Goal: Check status: Check status

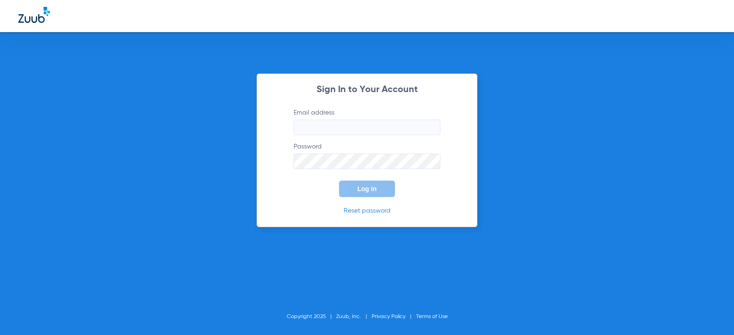
type input "[EMAIL_ADDRESS][DOMAIN_NAME]"
click at [369, 195] on button "Log In" at bounding box center [367, 189] width 56 height 17
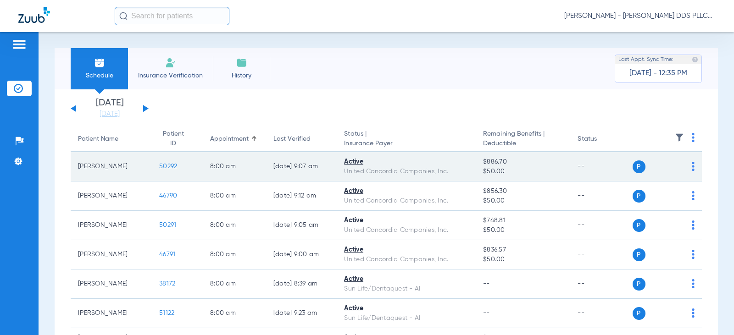
scroll to position [61, 0]
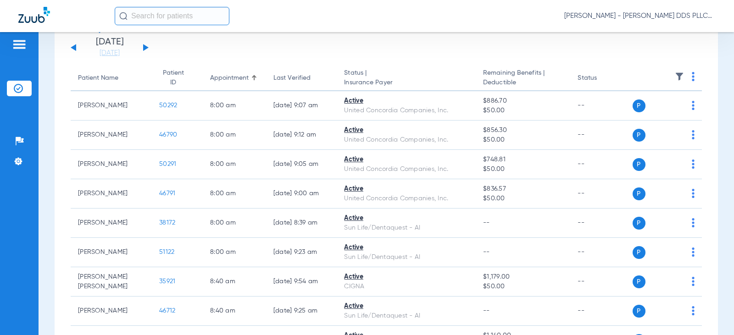
click at [144, 44] on div "[DATE] [DATE] [DATE] [DATE] [DATE] [DATE] [DATE] [DATE] [DATE] [DATE] [DATE] [D…" at bounding box center [110, 48] width 78 height 20
click at [144, 47] on button at bounding box center [146, 47] width 6 height 7
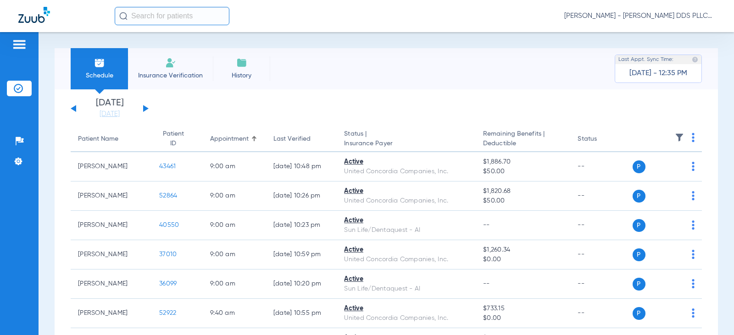
click at [141, 109] on div "[DATE] [DATE] [DATE] [DATE] [DATE] [DATE] [DATE] [DATE] [DATE] [DATE] [DATE] [D…" at bounding box center [110, 109] width 78 height 20
click at [144, 109] on button at bounding box center [146, 108] width 6 height 7
click at [145, 108] on button at bounding box center [146, 108] width 6 height 7
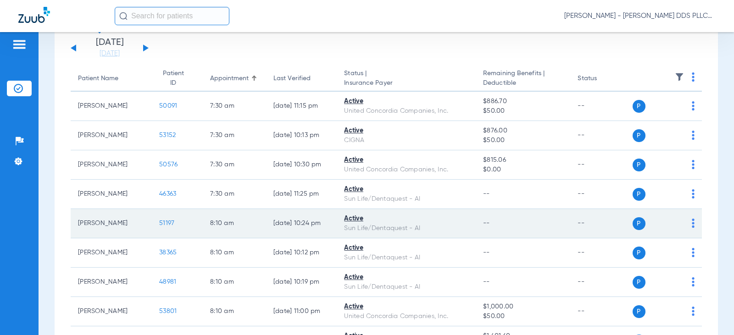
scroll to position [61, 0]
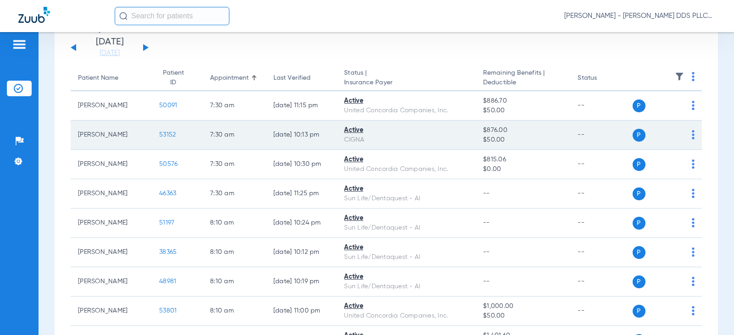
click at [162, 137] on span "53152" at bounding box center [167, 135] width 17 height 6
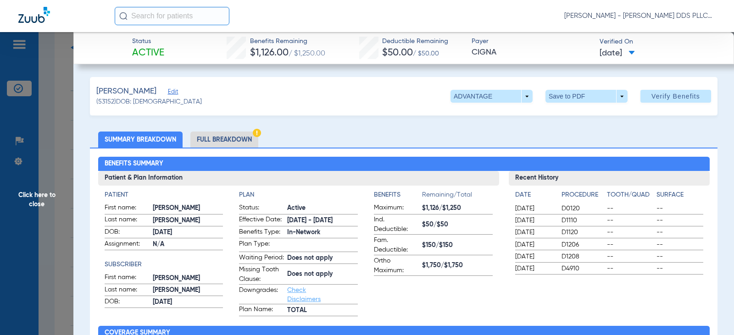
click at [229, 140] on li "Full Breakdown" at bounding box center [224, 140] width 68 height 16
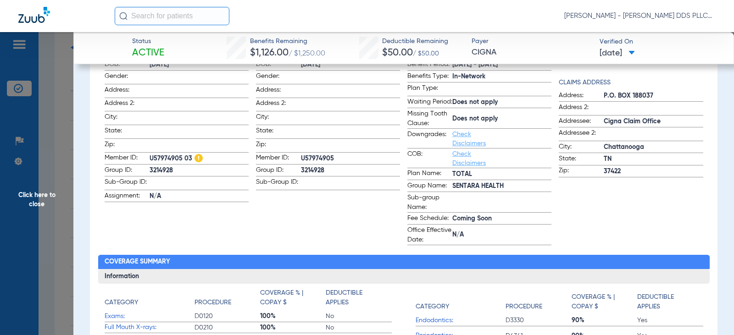
scroll to position [245, 0]
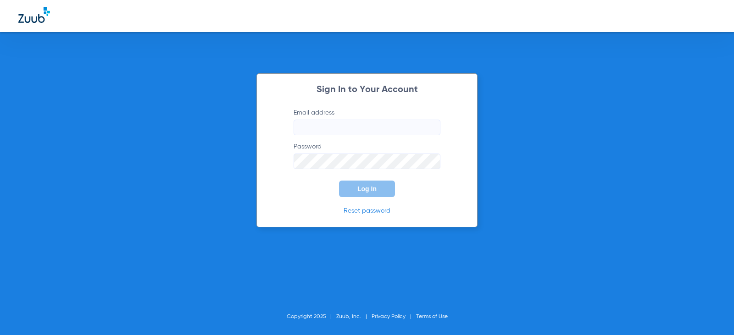
type input "[EMAIL_ADDRESS][DOMAIN_NAME]"
click at [363, 193] on button "Log In" at bounding box center [367, 189] width 56 height 17
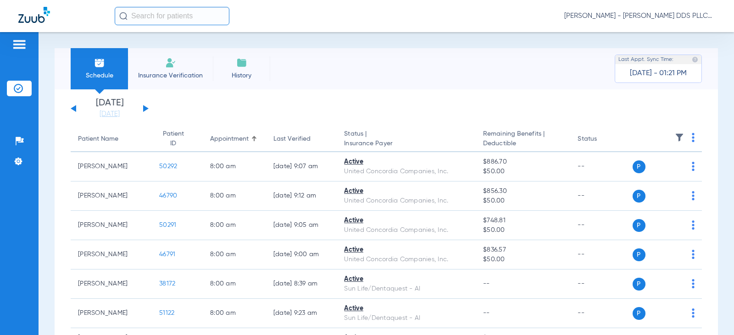
click at [141, 108] on div "[DATE] [DATE] [DATE] [DATE] [DATE] [DATE] [DATE] [DATE] [DATE] [DATE] [DATE] [D…" at bounding box center [110, 109] width 78 height 20
click at [143, 108] on button at bounding box center [146, 108] width 6 height 7
click at [144, 109] on button at bounding box center [146, 108] width 6 height 7
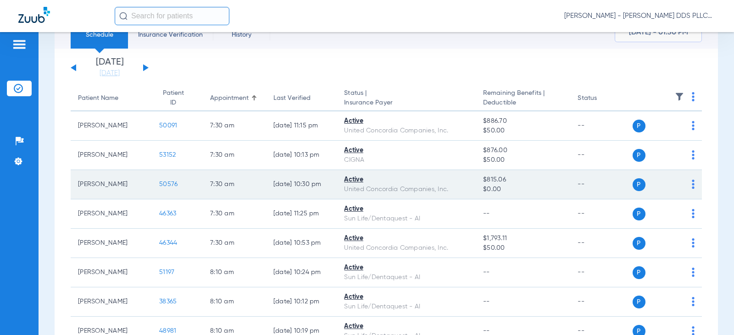
scroll to position [61, 0]
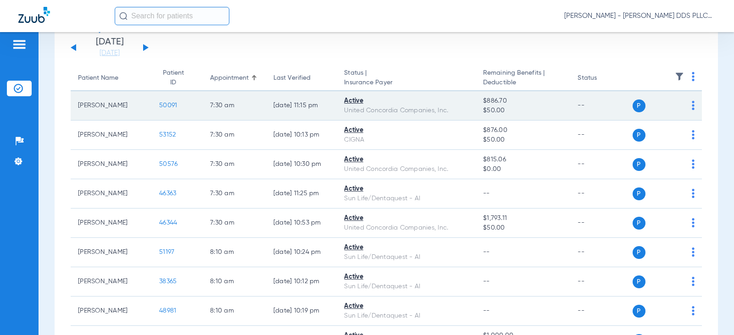
click at [162, 104] on span "50091" at bounding box center [168, 105] width 18 height 6
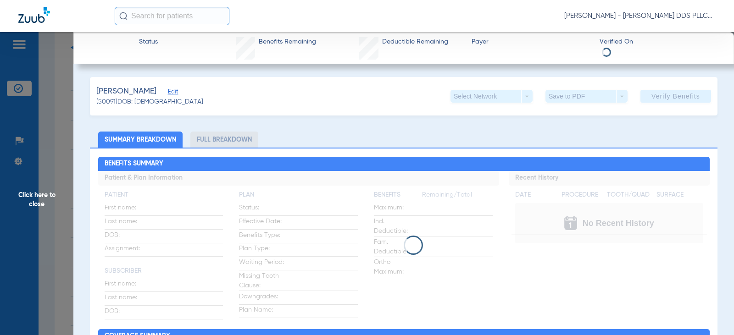
click at [224, 137] on li "Full Breakdown" at bounding box center [224, 140] width 68 height 16
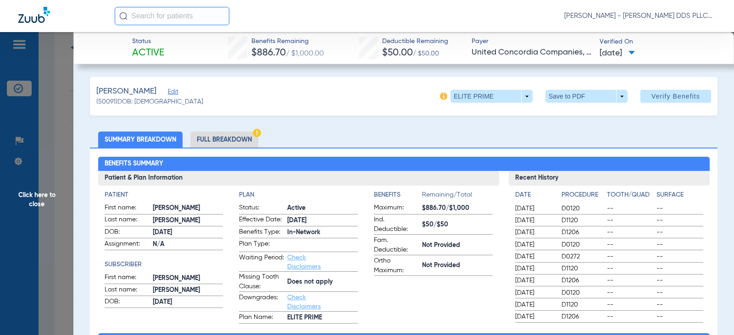
click at [224, 136] on li "Full Breakdown" at bounding box center [224, 140] width 68 height 16
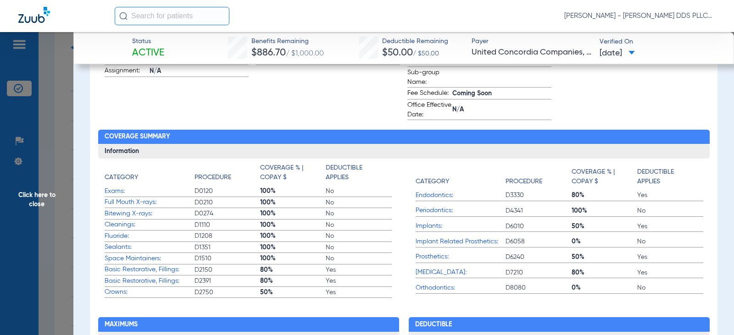
scroll to position [306, 0]
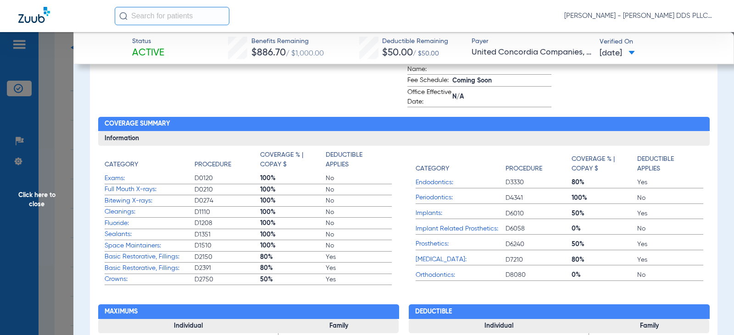
click at [45, 193] on span "Click here to close" at bounding box center [36, 199] width 73 height 335
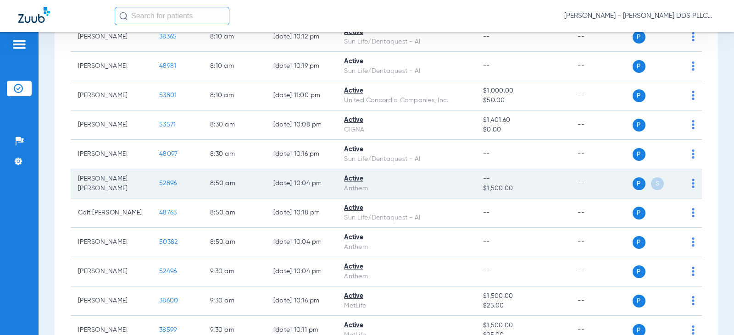
click at [159, 181] on span "52896" at bounding box center [167, 183] width 17 height 6
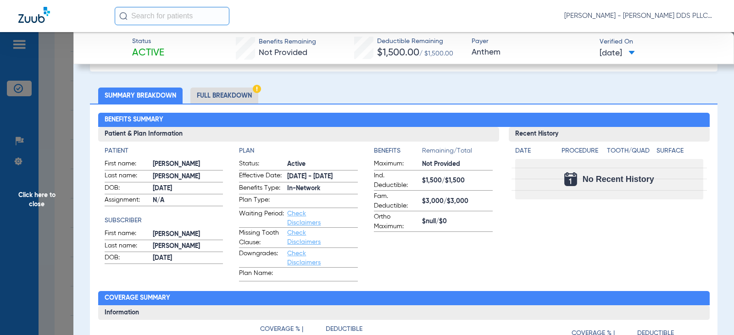
scroll to position [0, 0]
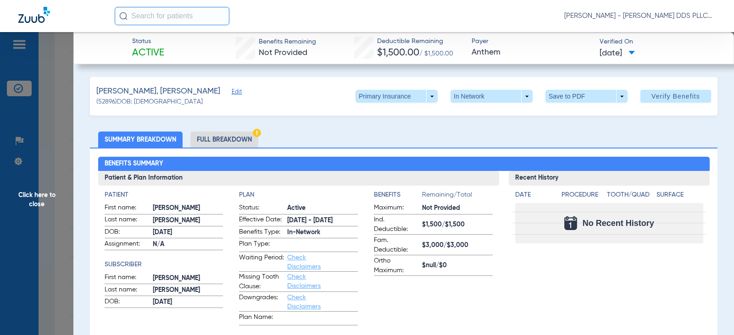
click at [215, 144] on li "Full Breakdown" at bounding box center [224, 140] width 68 height 16
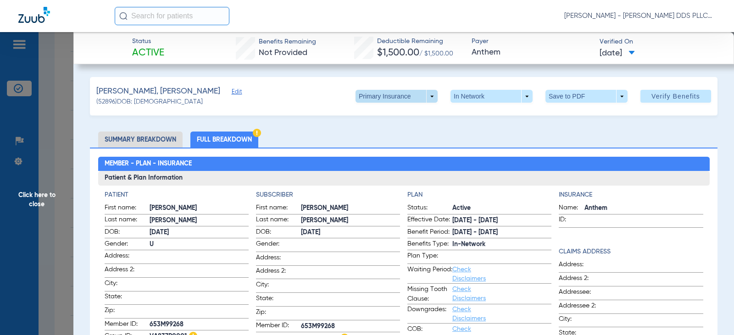
click at [397, 95] on span at bounding box center [397, 96] width 22 height 22
click at [360, 134] on span "Secondary Insurance" at bounding box center [387, 133] width 61 height 6
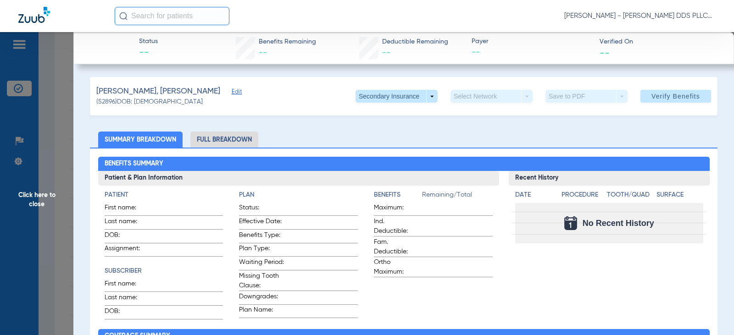
click at [234, 136] on li "Full Breakdown" at bounding box center [224, 140] width 68 height 16
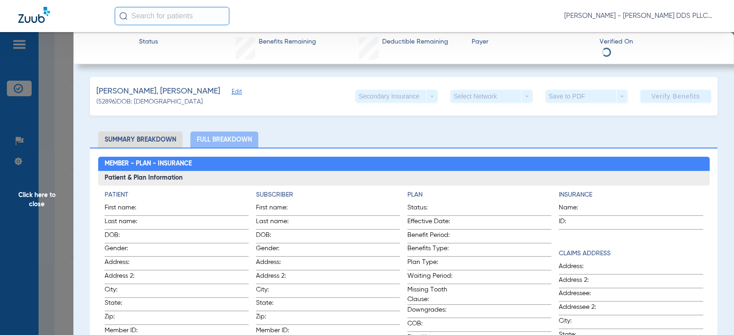
click at [47, 192] on span "Click here to close" at bounding box center [36, 199] width 73 height 335
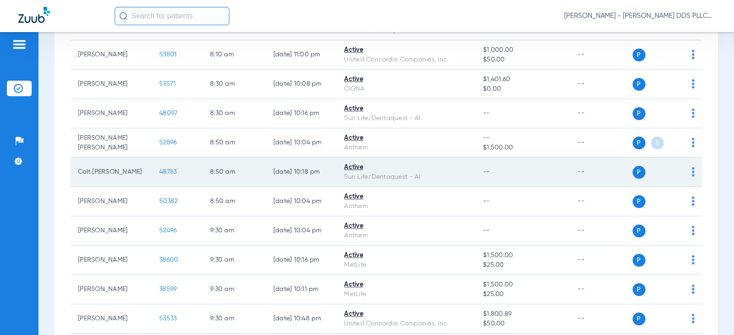
scroll to position [367, 0]
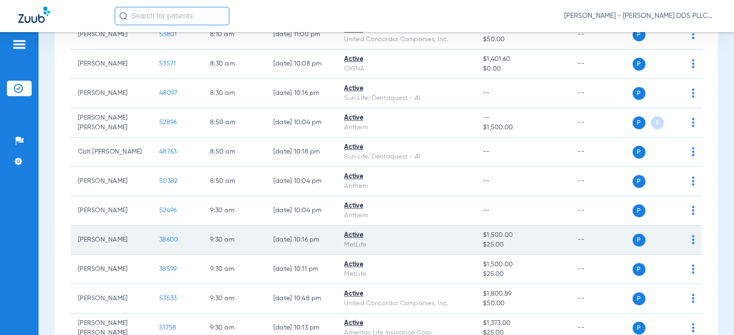
click at [160, 240] on span "38600" at bounding box center [168, 240] width 19 height 6
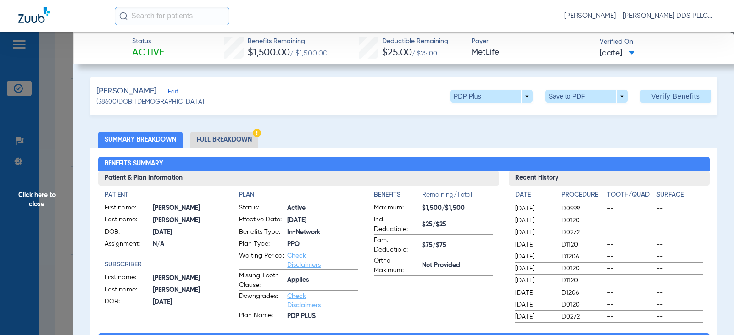
click at [216, 140] on li "Full Breakdown" at bounding box center [224, 140] width 68 height 16
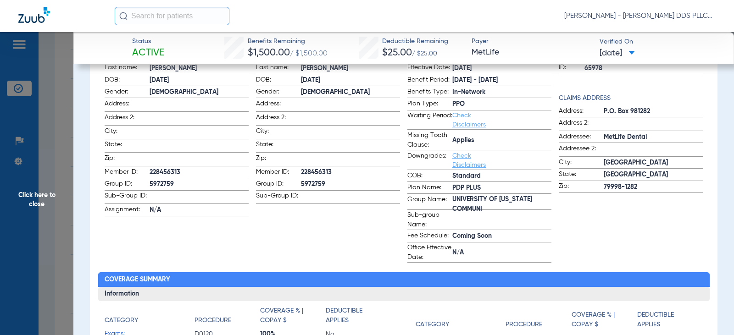
scroll to position [184, 0]
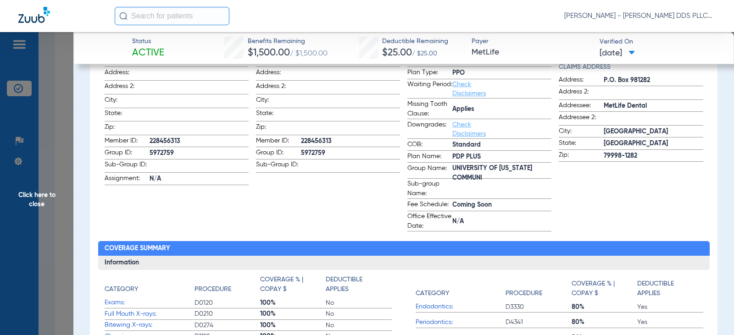
drag, startPoint x: 38, startPoint y: 196, endPoint x: 78, endPoint y: 188, distance: 41.2
click at [38, 195] on span "Click here to close" at bounding box center [36, 199] width 73 height 335
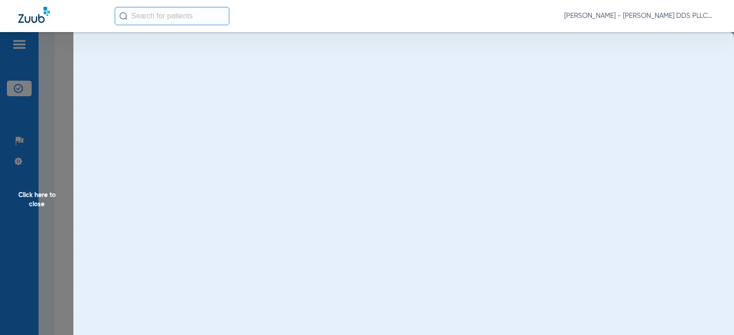
scroll to position [0, 0]
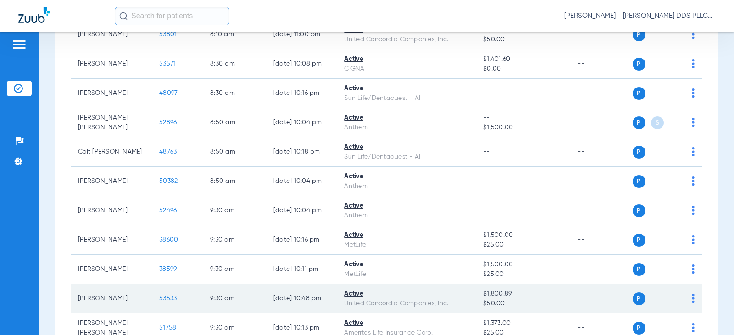
click at [163, 300] on span "53533" at bounding box center [167, 299] width 17 height 6
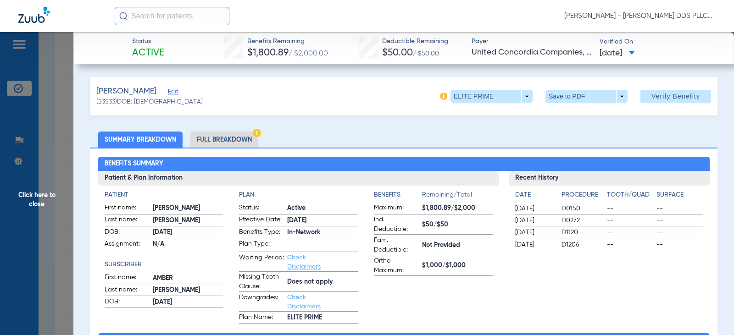
click at [229, 139] on li "Full Breakdown" at bounding box center [224, 140] width 68 height 16
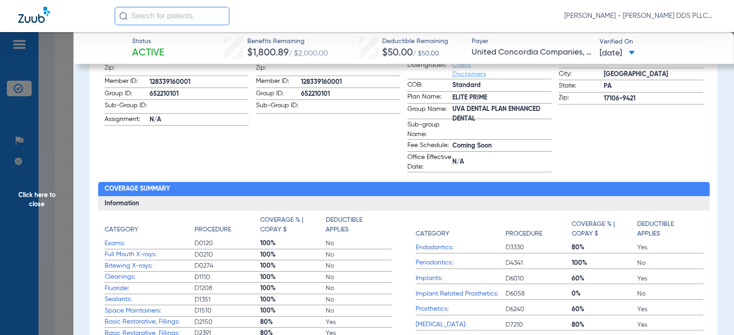
scroll to position [306, 0]
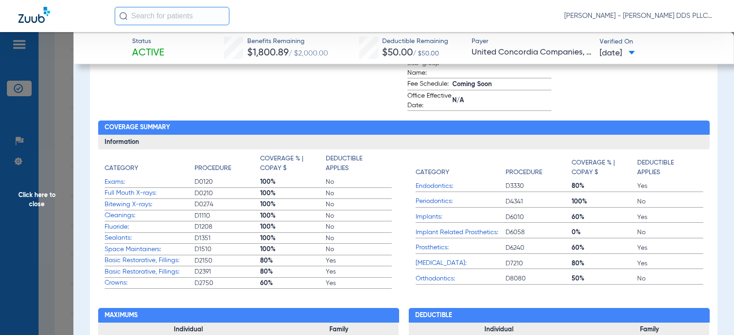
click at [34, 193] on span "Click here to close" at bounding box center [36, 199] width 73 height 335
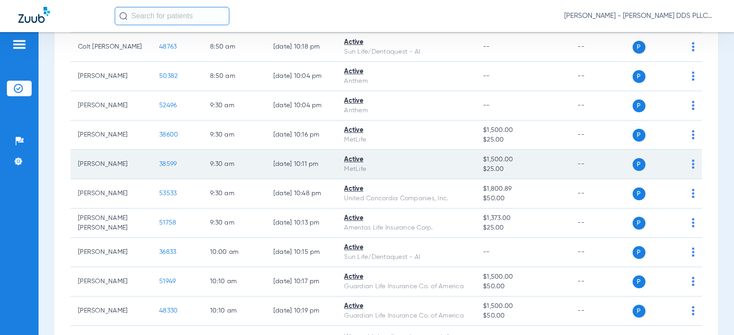
scroll to position [490, 0]
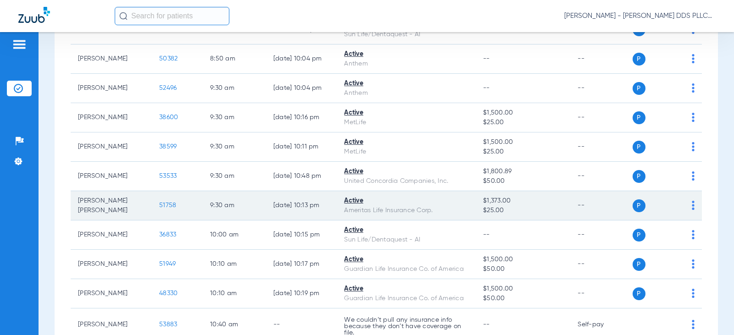
click at [159, 207] on span "51758" at bounding box center [167, 205] width 17 height 6
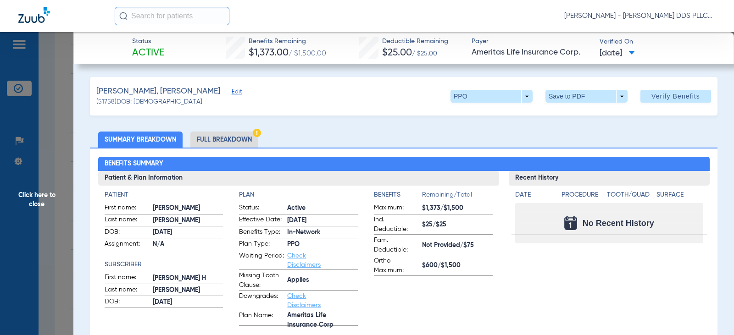
drag, startPoint x: 217, startPoint y: 139, endPoint x: 4, endPoint y: 114, distance: 214.3
click at [217, 139] on li "Full Breakdown" at bounding box center [224, 140] width 68 height 16
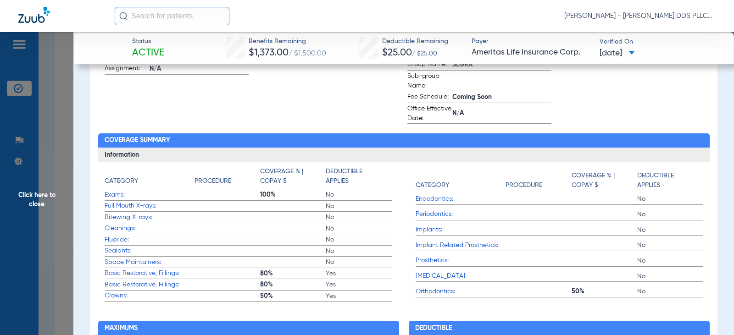
scroll to position [367, 0]
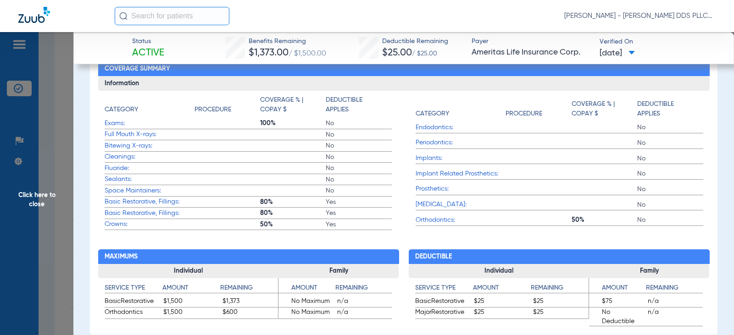
drag, startPoint x: 43, startPoint y: 196, endPoint x: 66, endPoint y: 194, distance: 23.0
click at [43, 196] on span "Click here to close" at bounding box center [36, 199] width 73 height 335
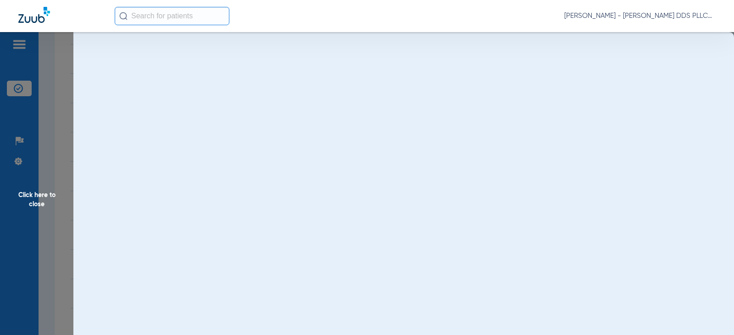
scroll to position [0, 0]
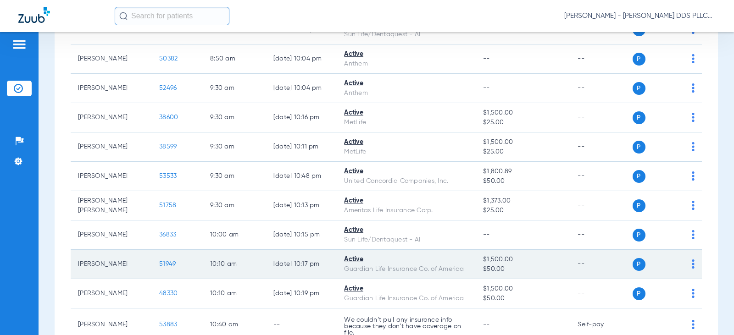
click at [159, 264] on span "51949" at bounding box center [167, 264] width 17 height 6
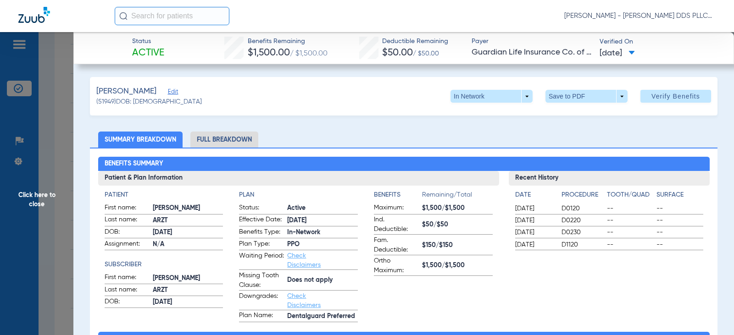
click at [238, 143] on li "Full Breakdown" at bounding box center [224, 140] width 68 height 16
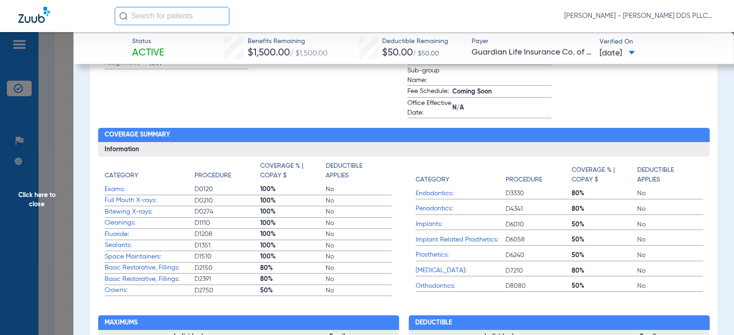
scroll to position [306, 0]
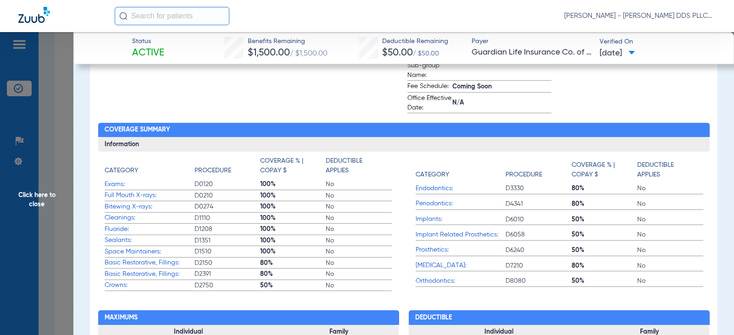
click at [28, 195] on span "Click here to close" at bounding box center [36, 199] width 73 height 335
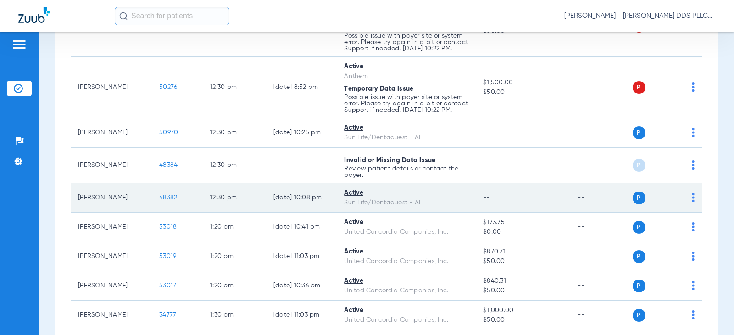
scroll to position [1040, 0]
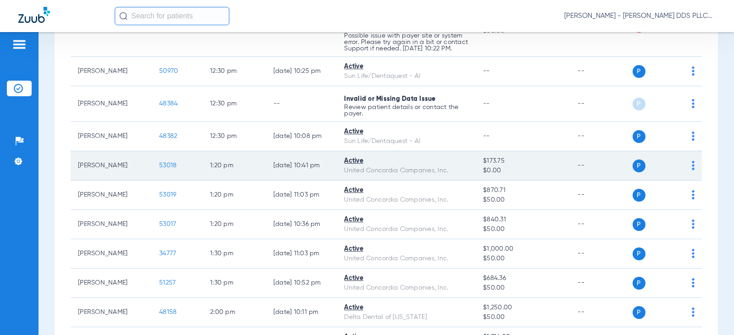
click at [159, 169] on span "53018" at bounding box center [167, 165] width 17 height 6
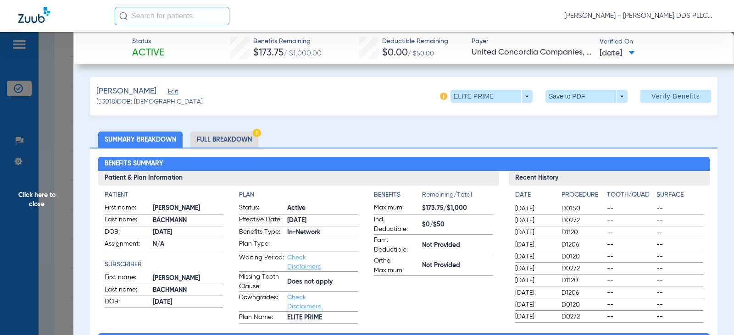
click at [227, 136] on li "Full Breakdown" at bounding box center [224, 140] width 68 height 16
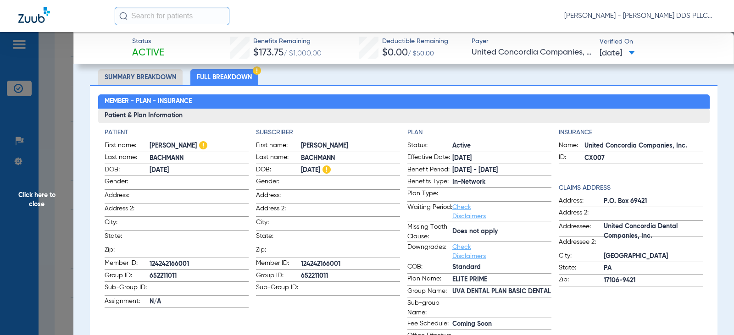
scroll to position [61, 0]
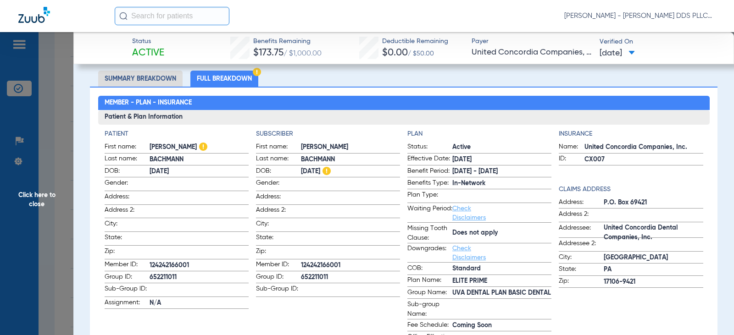
click at [27, 195] on span "Click here to close" at bounding box center [36, 199] width 73 height 335
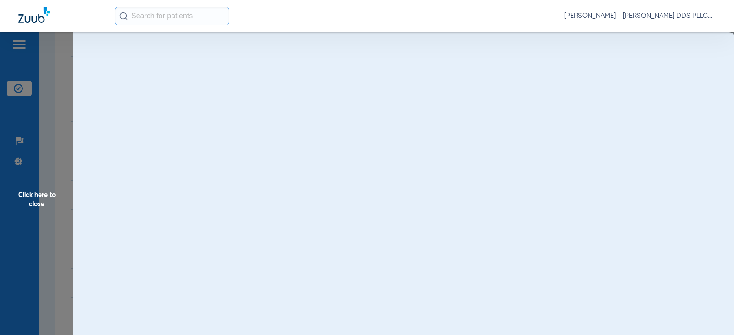
scroll to position [0, 0]
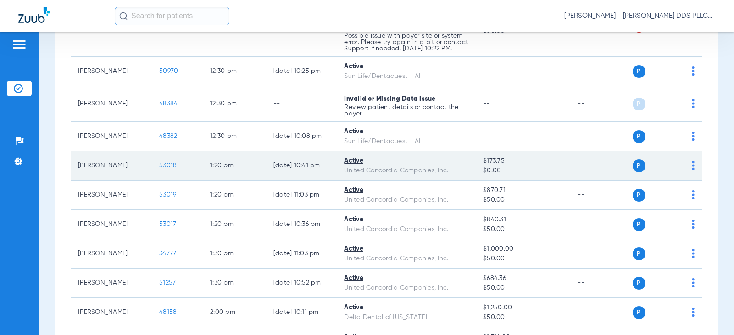
click at [491, 176] on span "$0.00" at bounding box center [523, 171] width 80 height 10
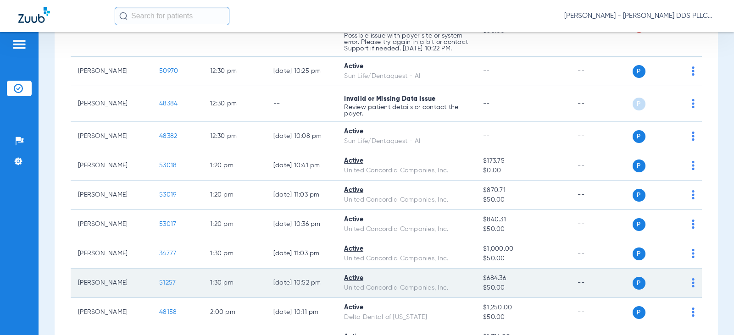
click at [162, 286] on span "51257" at bounding box center [167, 283] width 17 height 6
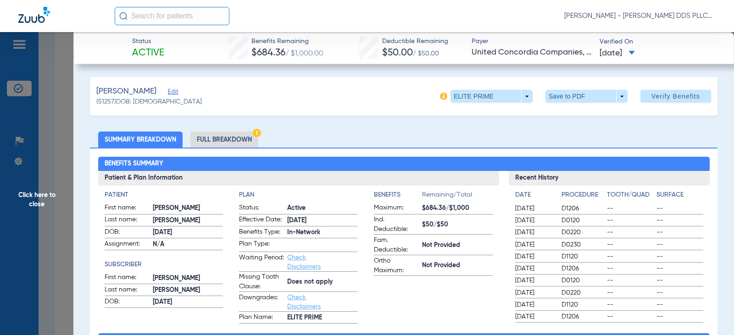
drag, startPoint x: 232, startPoint y: 141, endPoint x: 233, endPoint y: 137, distance: 4.7
click at [232, 141] on li "Full Breakdown" at bounding box center [224, 140] width 68 height 16
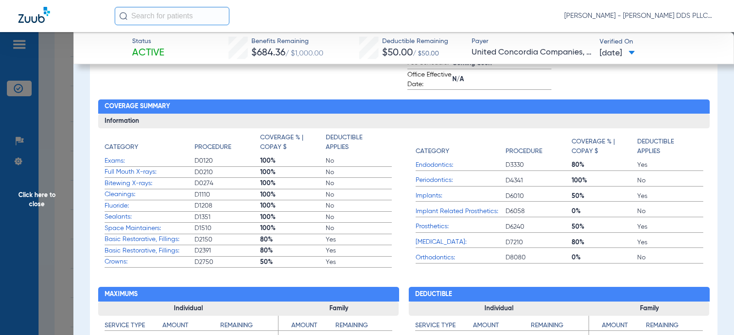
scroll to position [245, 0]
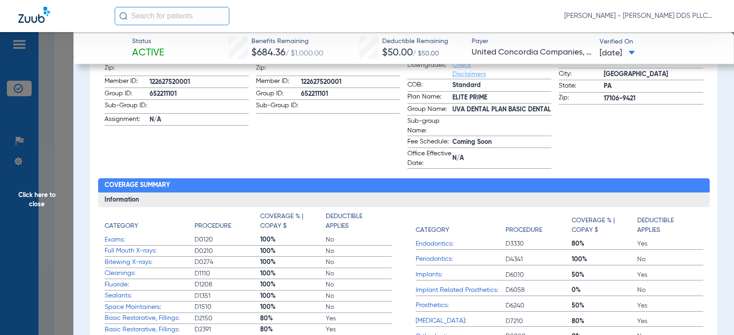
click at [48, 196] on span "Click here to close" at bounding box center [36, 199] width 73 height 335
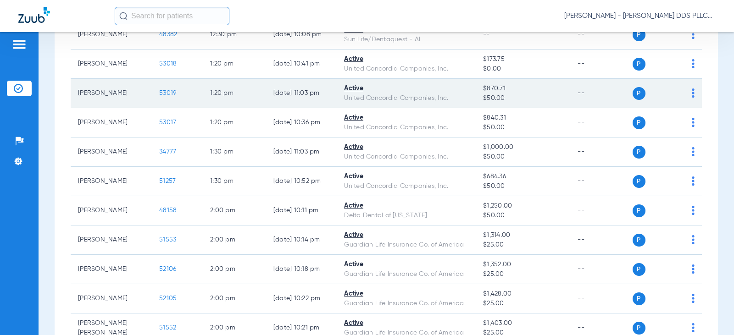
scroll to position [1162, 0]
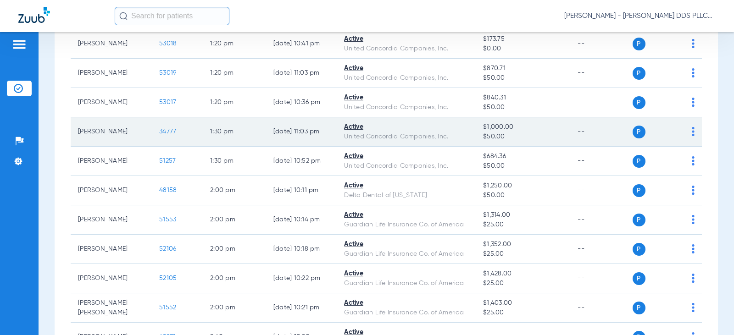
click at [162, 135] on span "34777" at bounding box center [167, 131] width 17 height 6
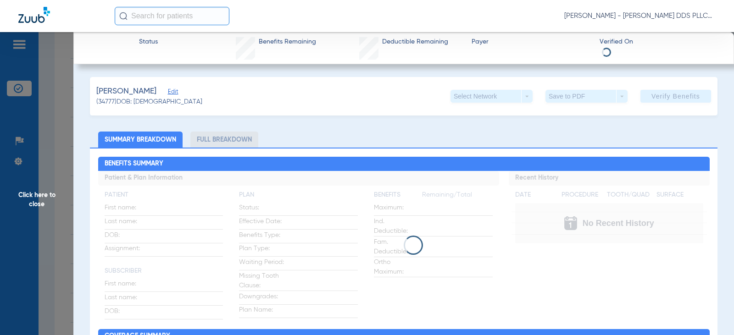
click at [232, 140] on li "Full Breakdown" at bounding box center [224, 140] width 68 height 16
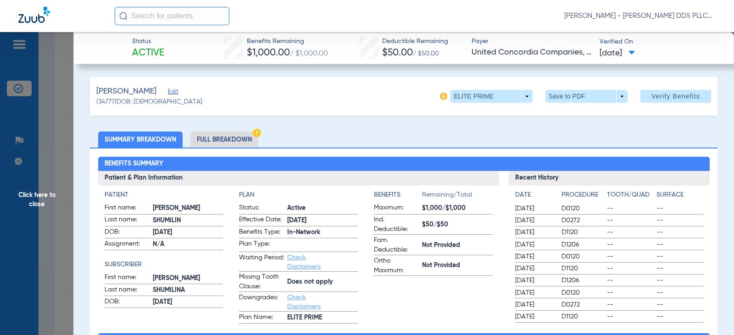
click at [222, 136] on li "Full Breakdown" at bounding box center [224, 140] width 68 height 16
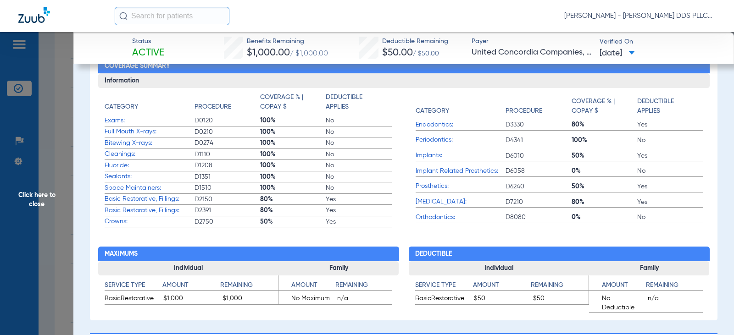
scroll to position [367, 0]
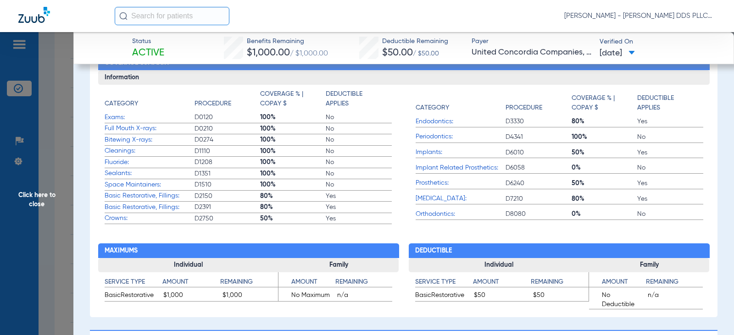
click at [42, 200] on span "Click here to close" at bounding box center [36, 199] width 73 height 335
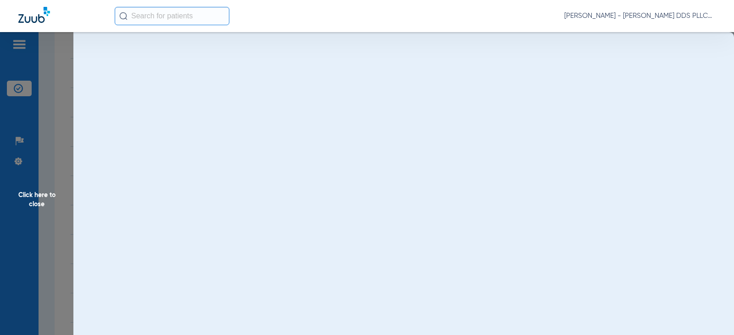
scroll to position [0, 0]
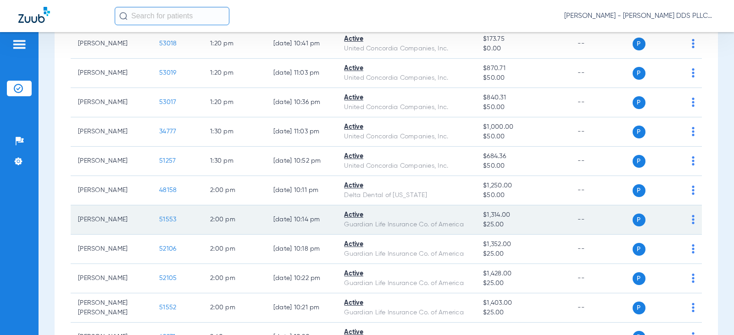
click at [161, 223] on span "51553" at bounding box center [167, 220] width 17 height 6
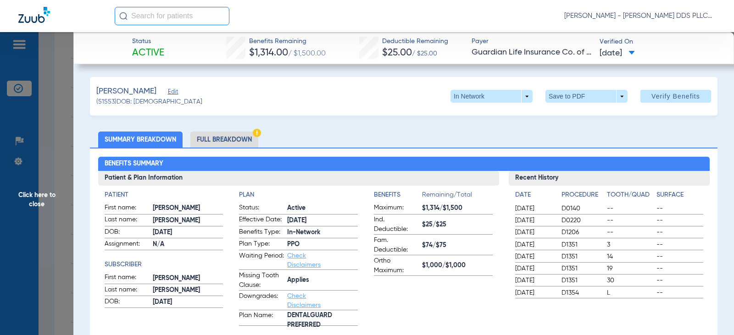
click at [228, 134] on li "Full Breakdown" at bounding box center [224, 140] width 68 height 16
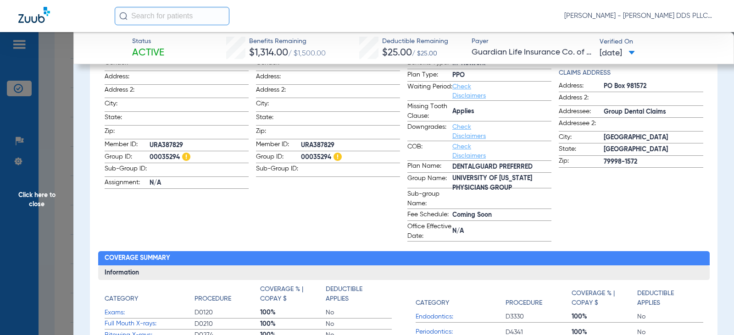
scroll to position [184, 0]
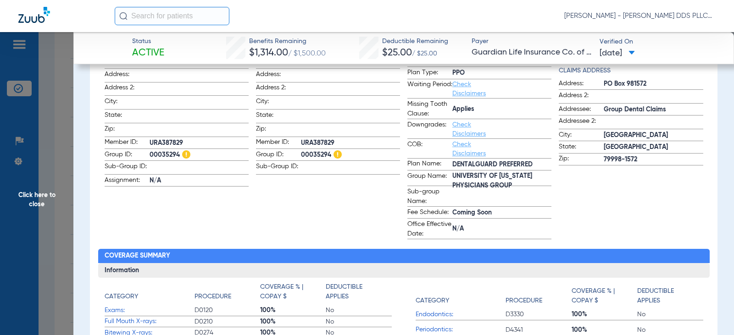
click at [47, 199] on span "Click here to close" at bounding box center [36, 199] width 73 height 335
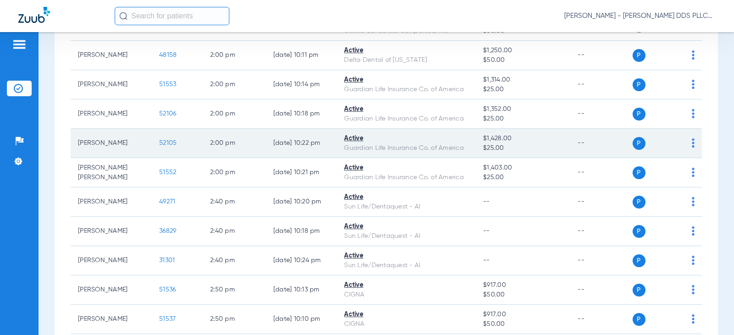
scroll to position [1285, 0]
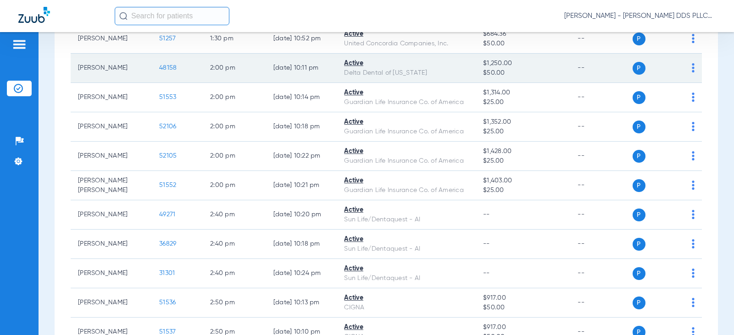
click at [159, 71] on span "48158" at bounding box center [167, 68] width 17 height 6
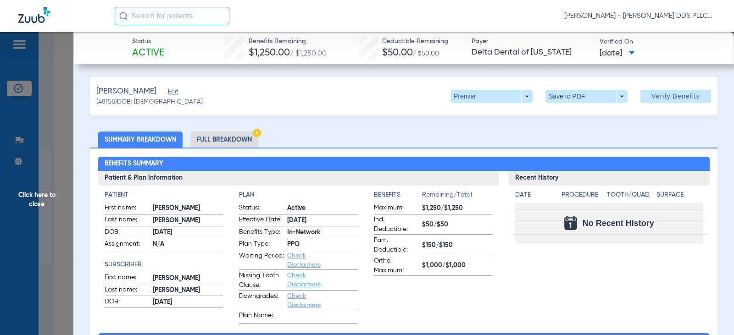
click at [225, 146] on li "Full Breakdown" at bounding box center [224, 140] width 68 height 16
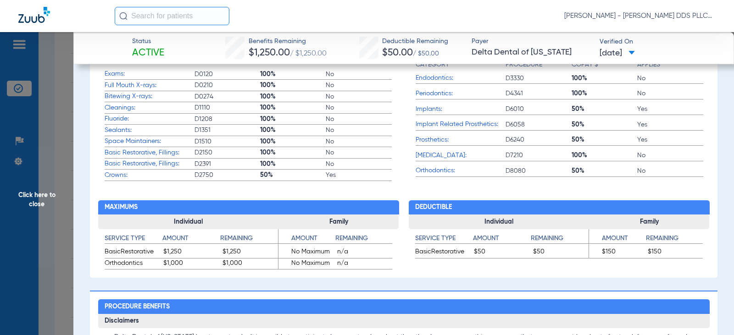
scroll to position [428, 0]
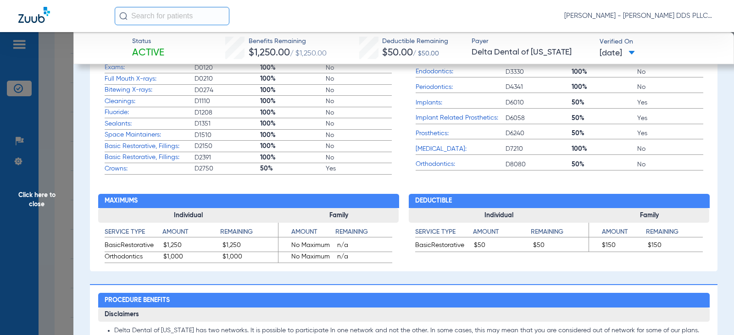
click at [45, 194] on span "Click here to close" at bounding box center [36, 199] width 73 height 335
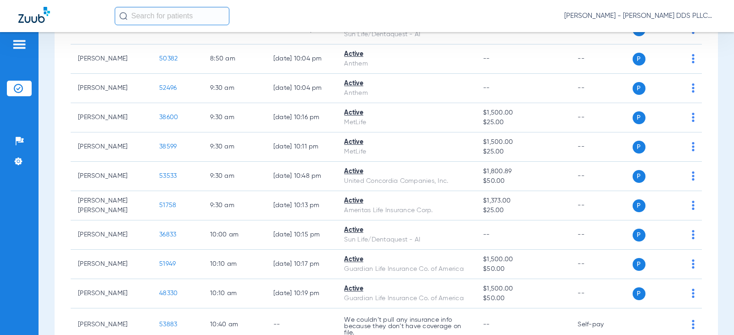
scroll to position [61, 0]
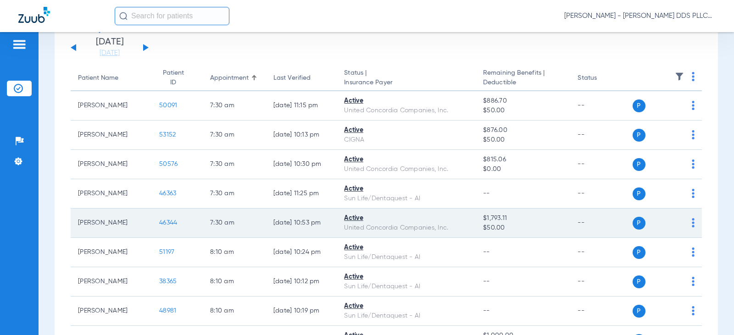
click at [162, 220] on span "46344" at bounding box center [168, 223] width 18 height 6
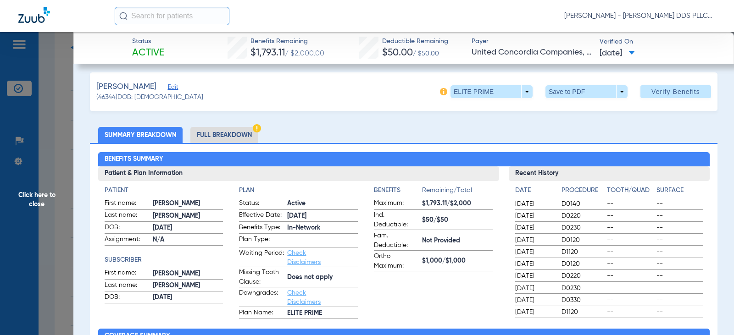
scroll to position [0, 0]
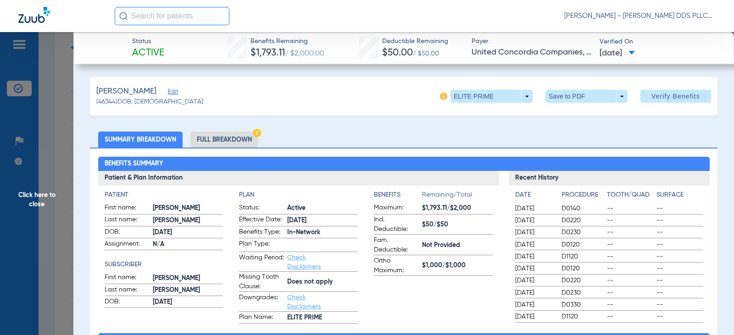
click at [203, 140] on li "Full Breakdown" at bounding box center [224, 140] width 68 height 16
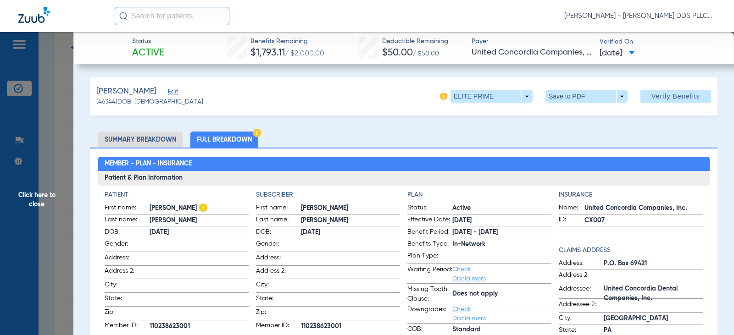
scroll to position [123, 0]
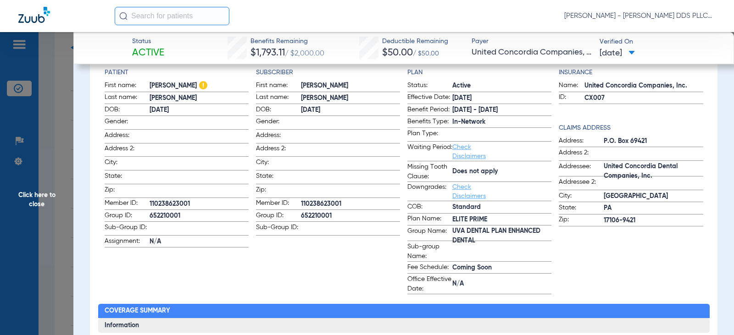
click at [49, 197] on span "Click here to close" at bounding box center [36, 199] width 73 height 335
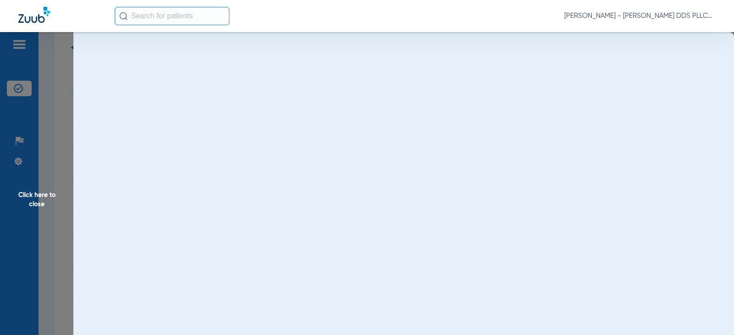
scroll to position [0, 0]
